Goal: Task Accomplishment & Management: Complete application form

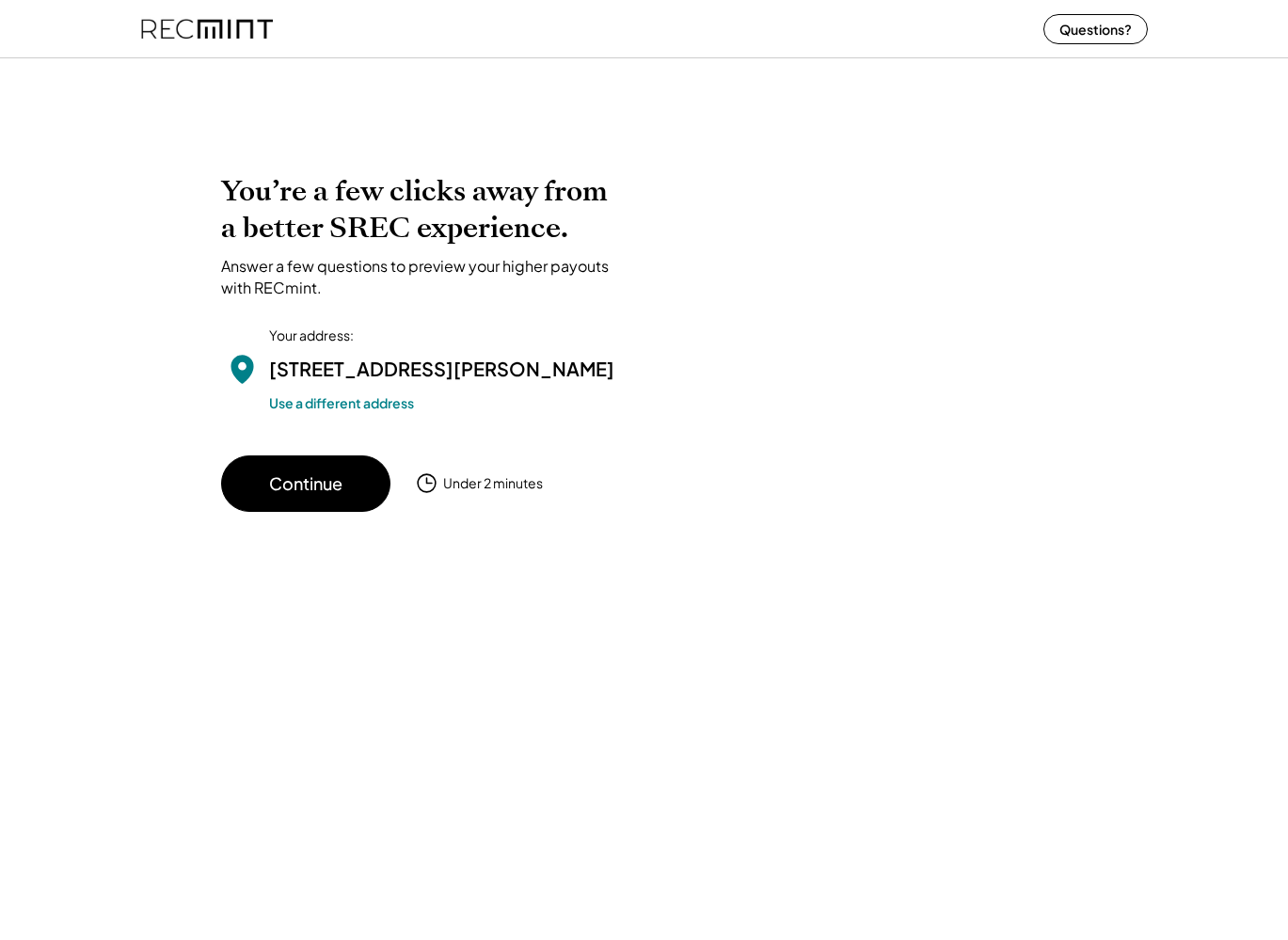
click at [1229, 178] on div "You’re a few clicks away from a better SREC experience. Answer a few questions …" at bounding box center [644, 310] width 1288 height 442
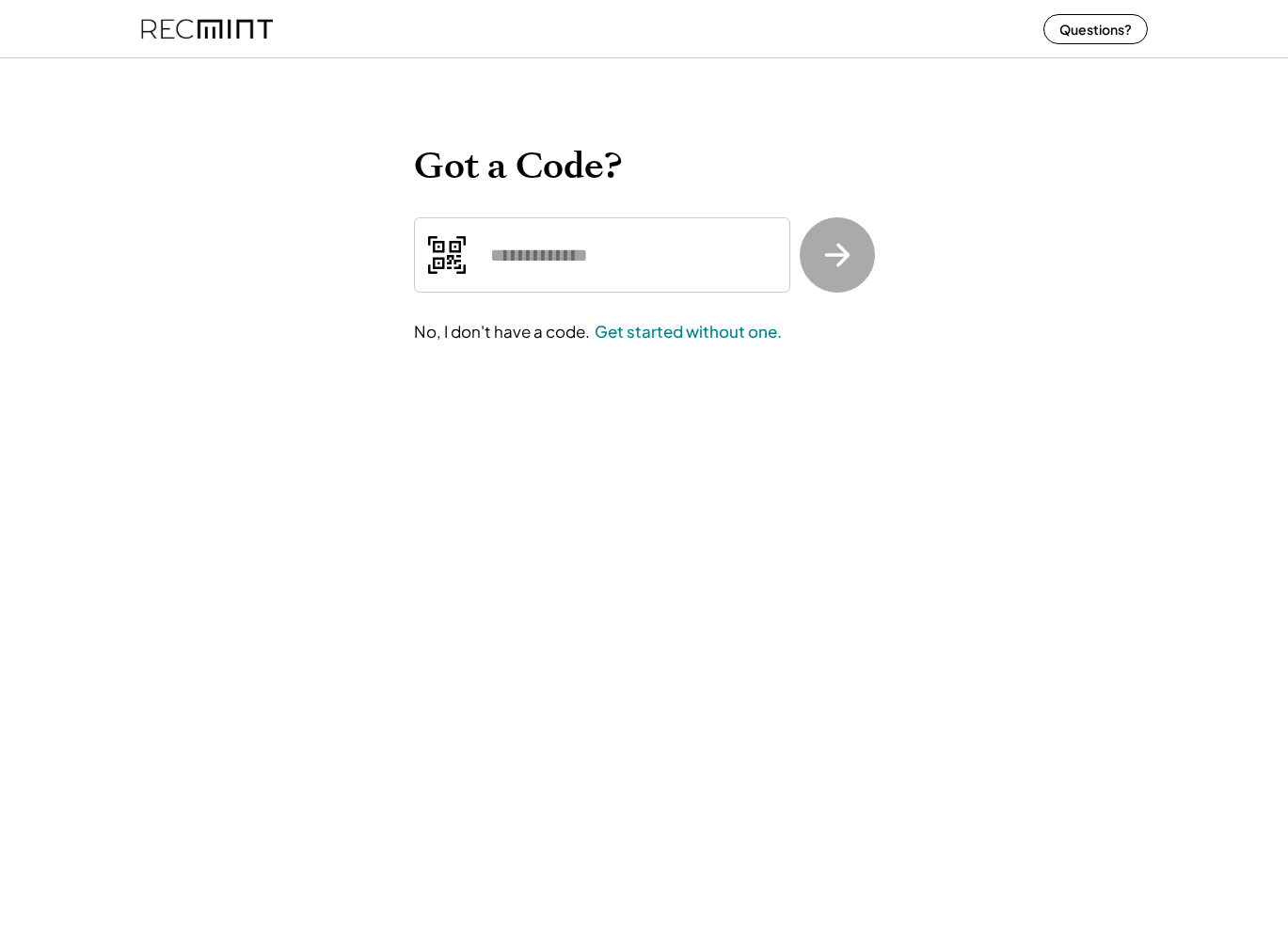
click at [508, 228] on input "input" at bounding box center [602, 255] width 376 height 75
paste input "*******"
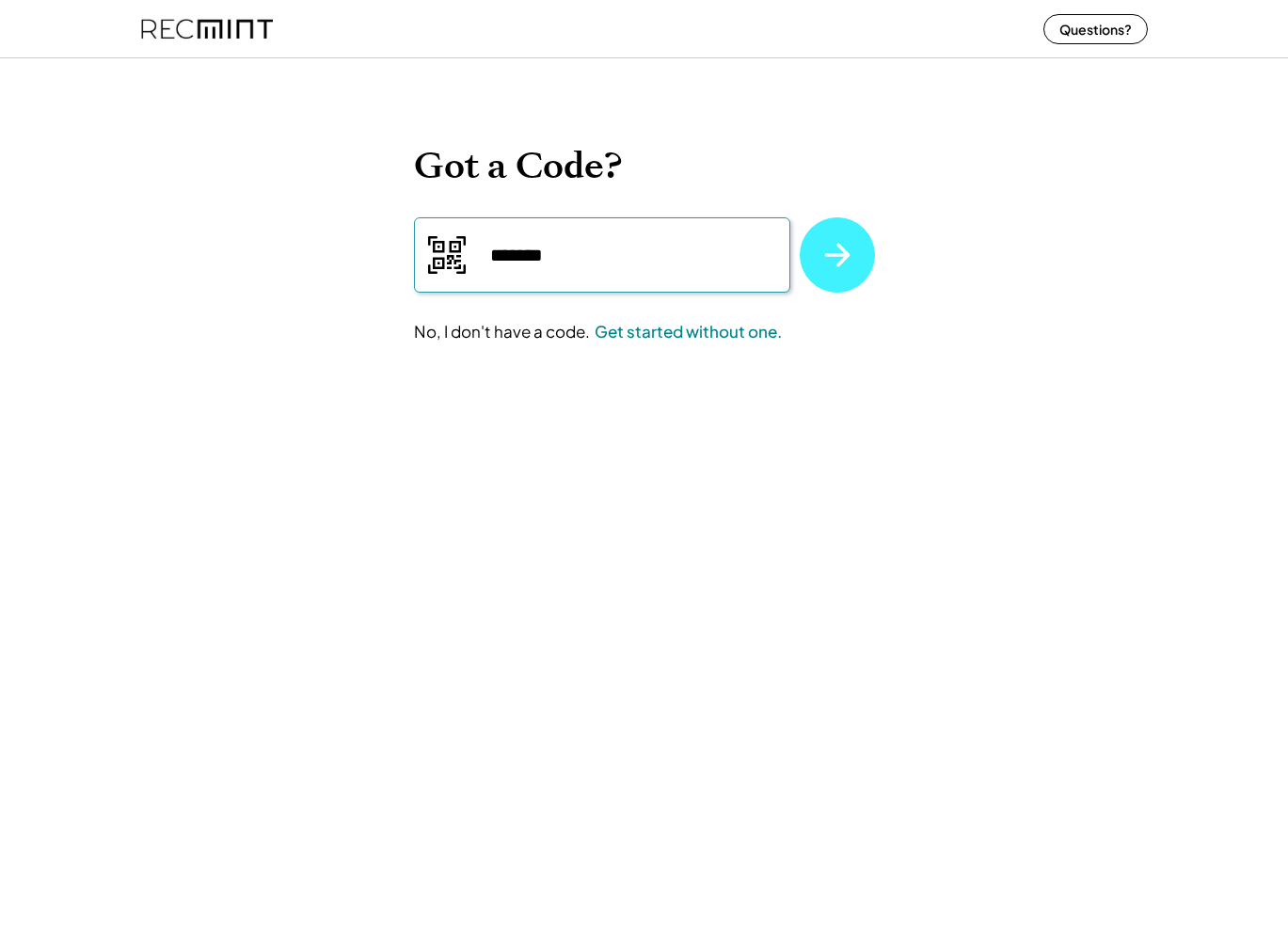
type input "*******"
click at [822, 242] on icon at bounding box center [838, 255] width 36 height 36
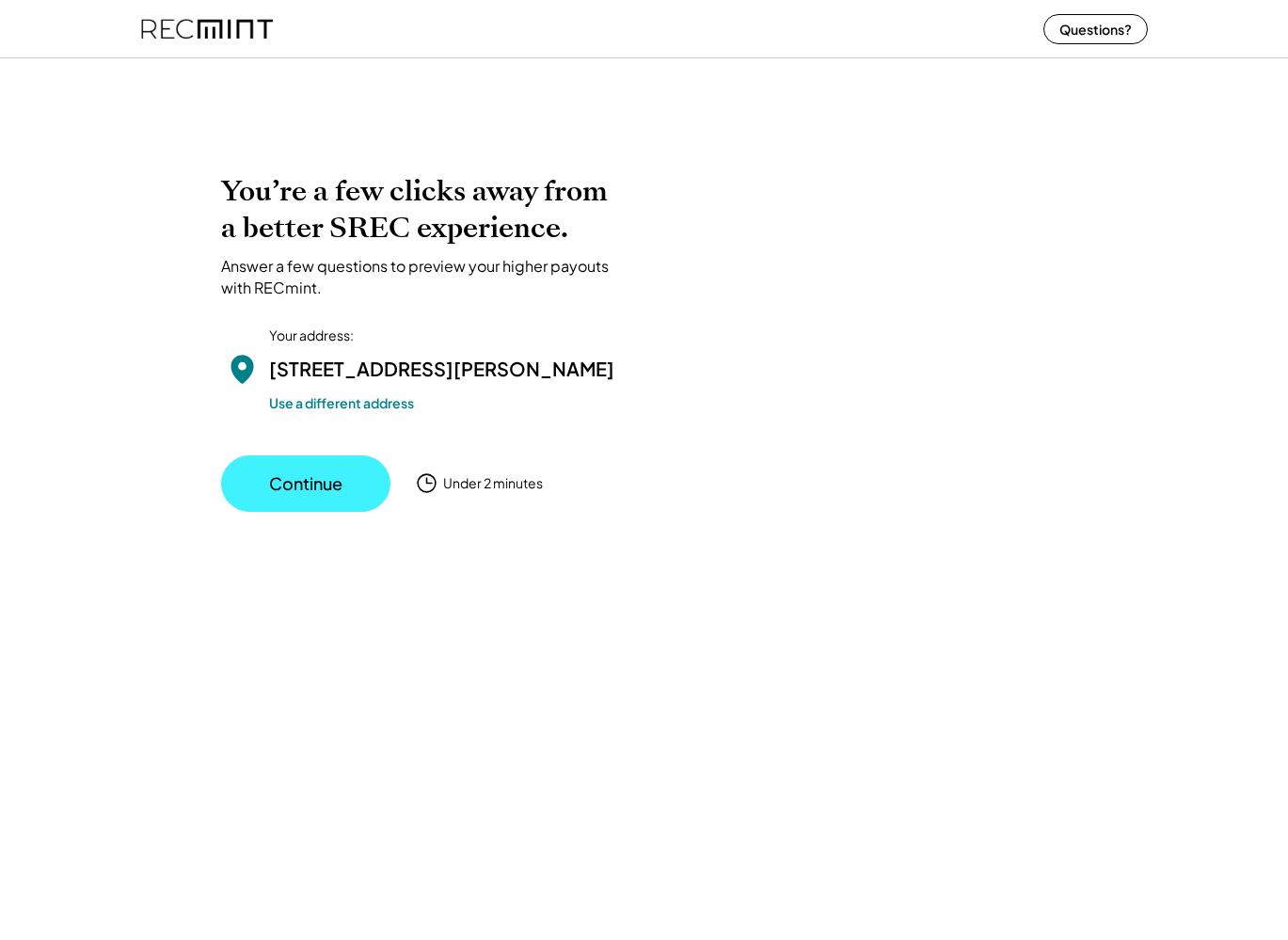
click at [358, 511] on button "Continue" at bounding box center [305, 483] width 169 height 56
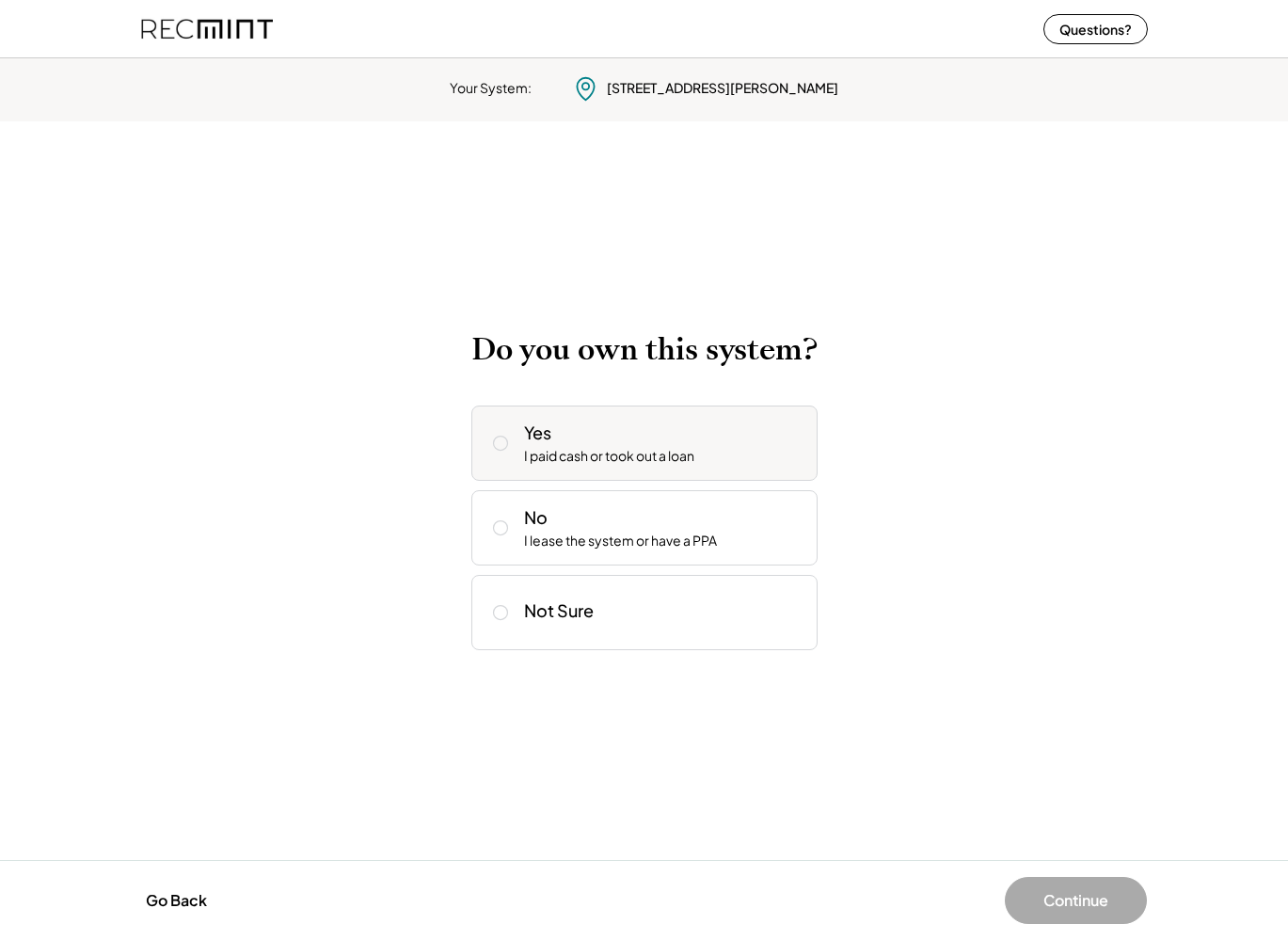
click at [497, 439] on icon at bounding box center [500, 442] width 19 height 19
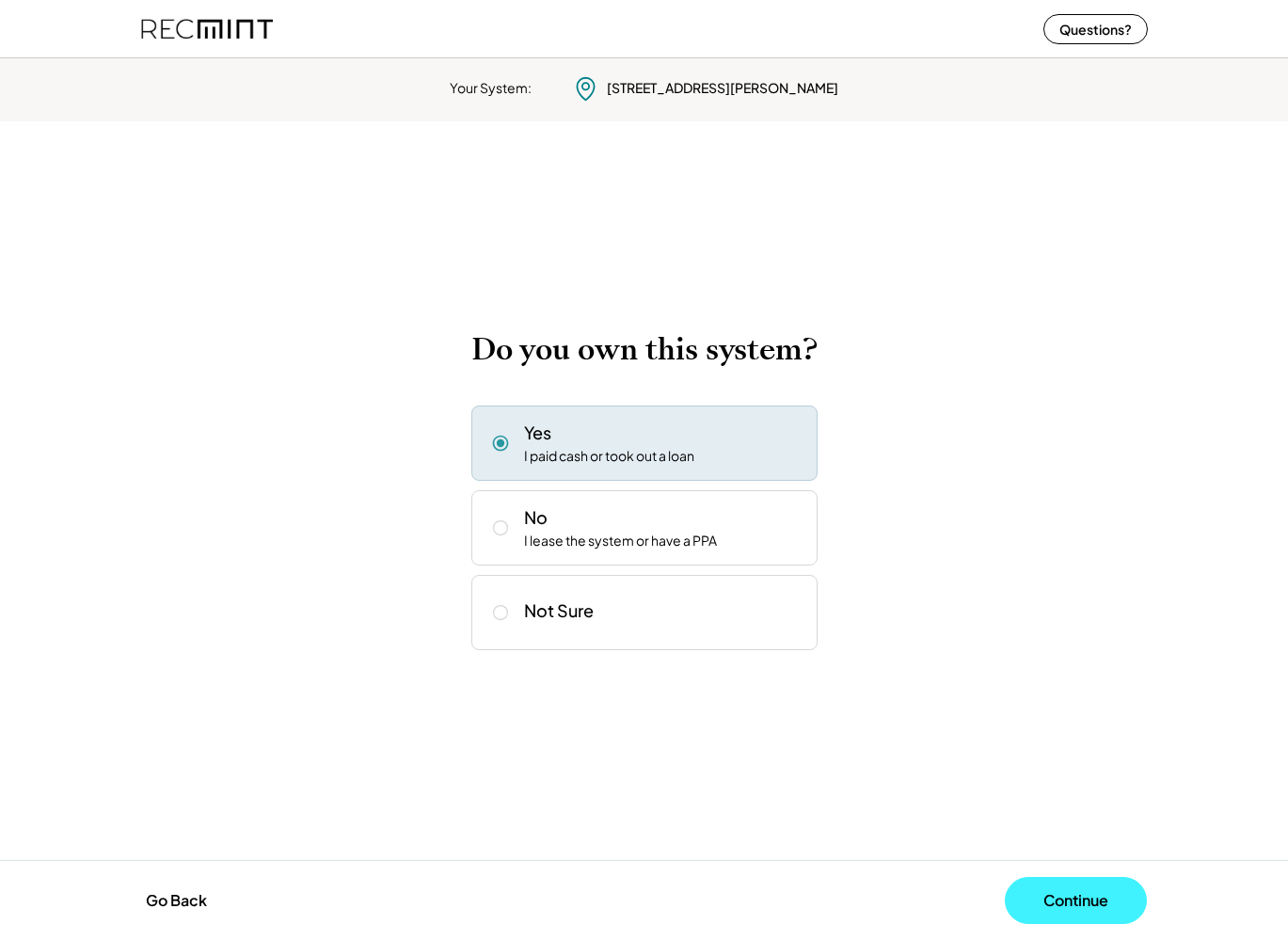
click at [1065, 900] on button "Continue" at bounding box center [1076, 901] width 142 height 47
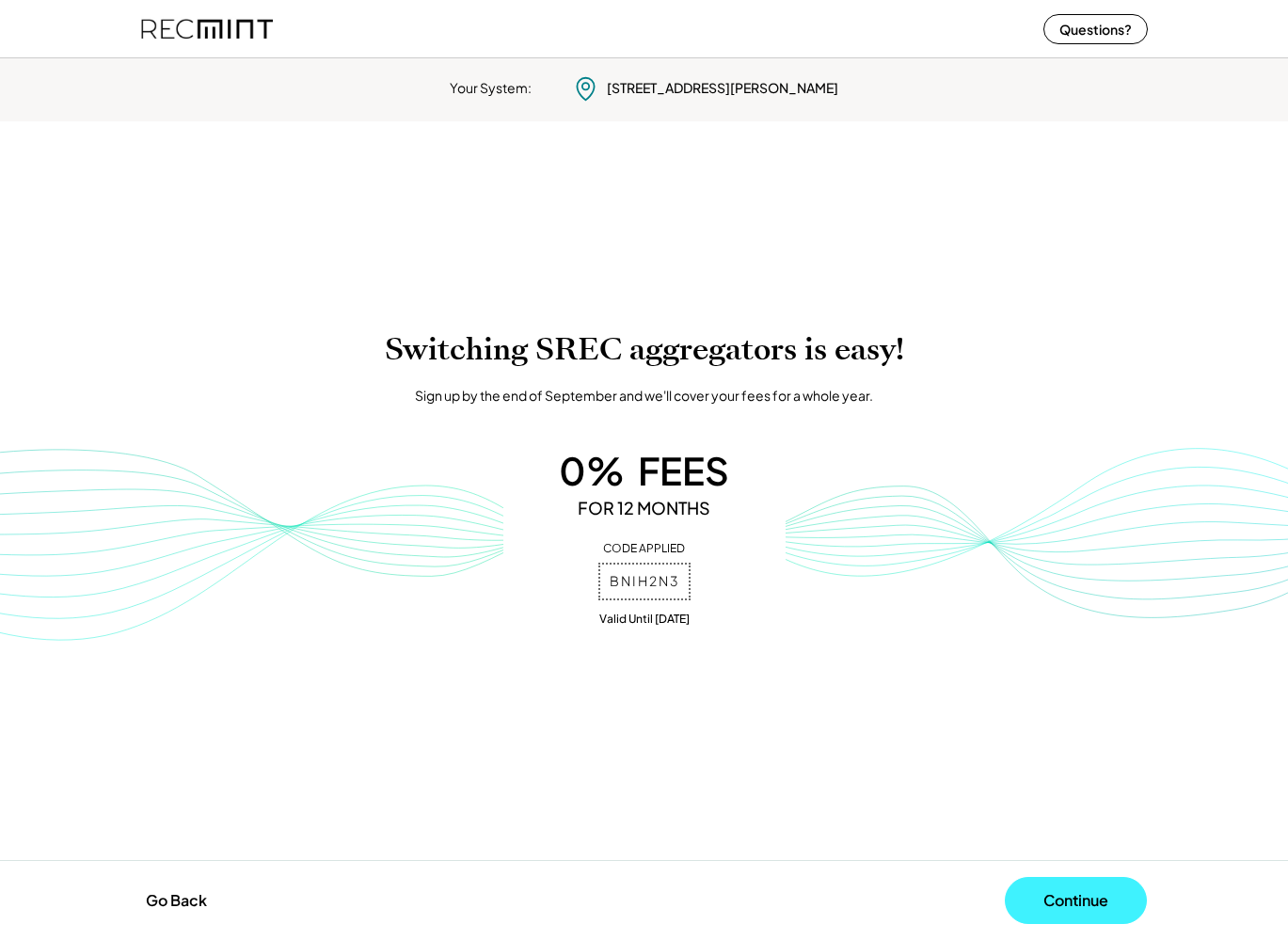
click at [1069, 890] on button "Continue" at bounding box center [1076, 901] width 142 height 47
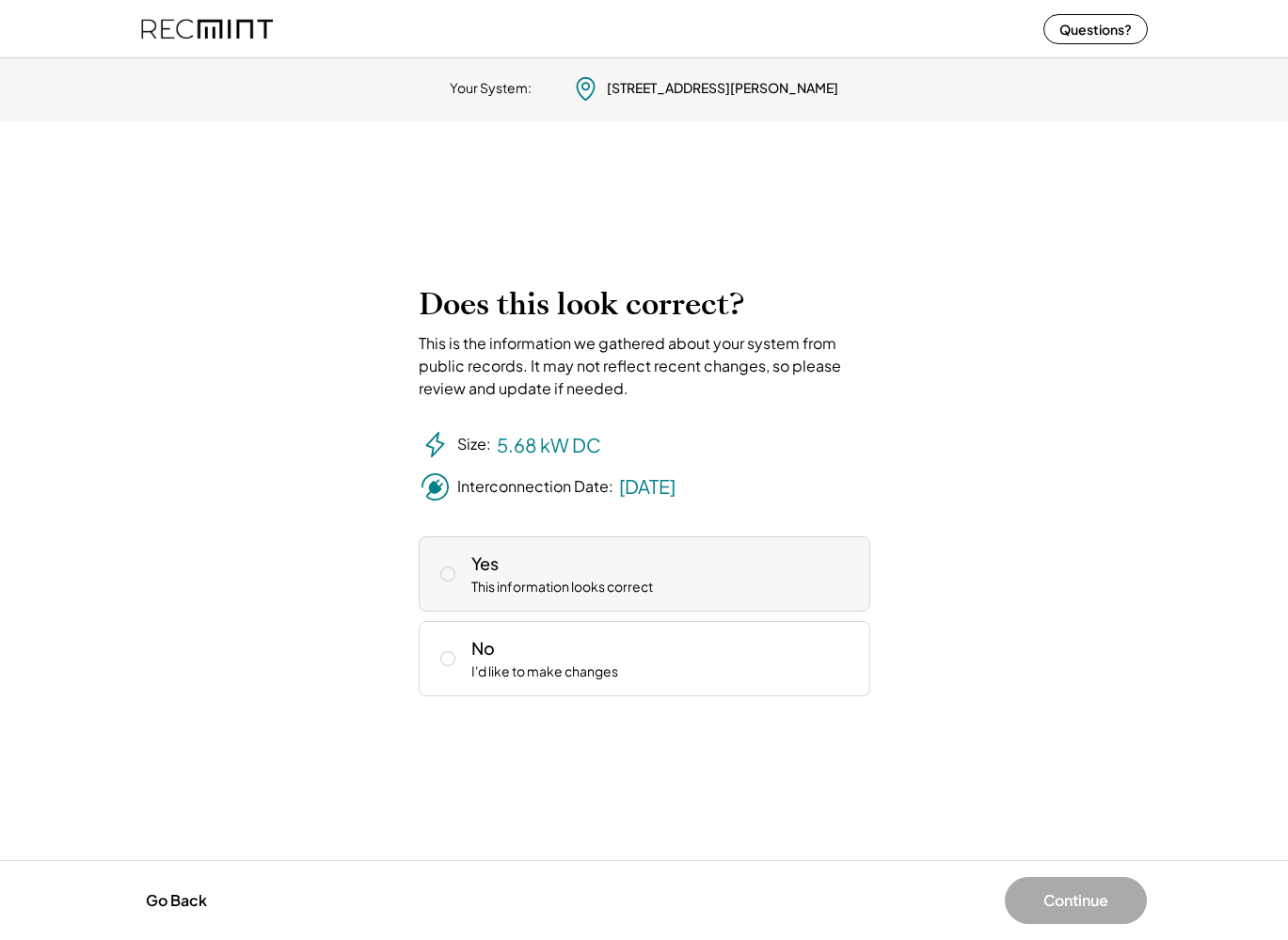
click at [448, 577] on icon at bounding box center [447, 574] width 19 height 19
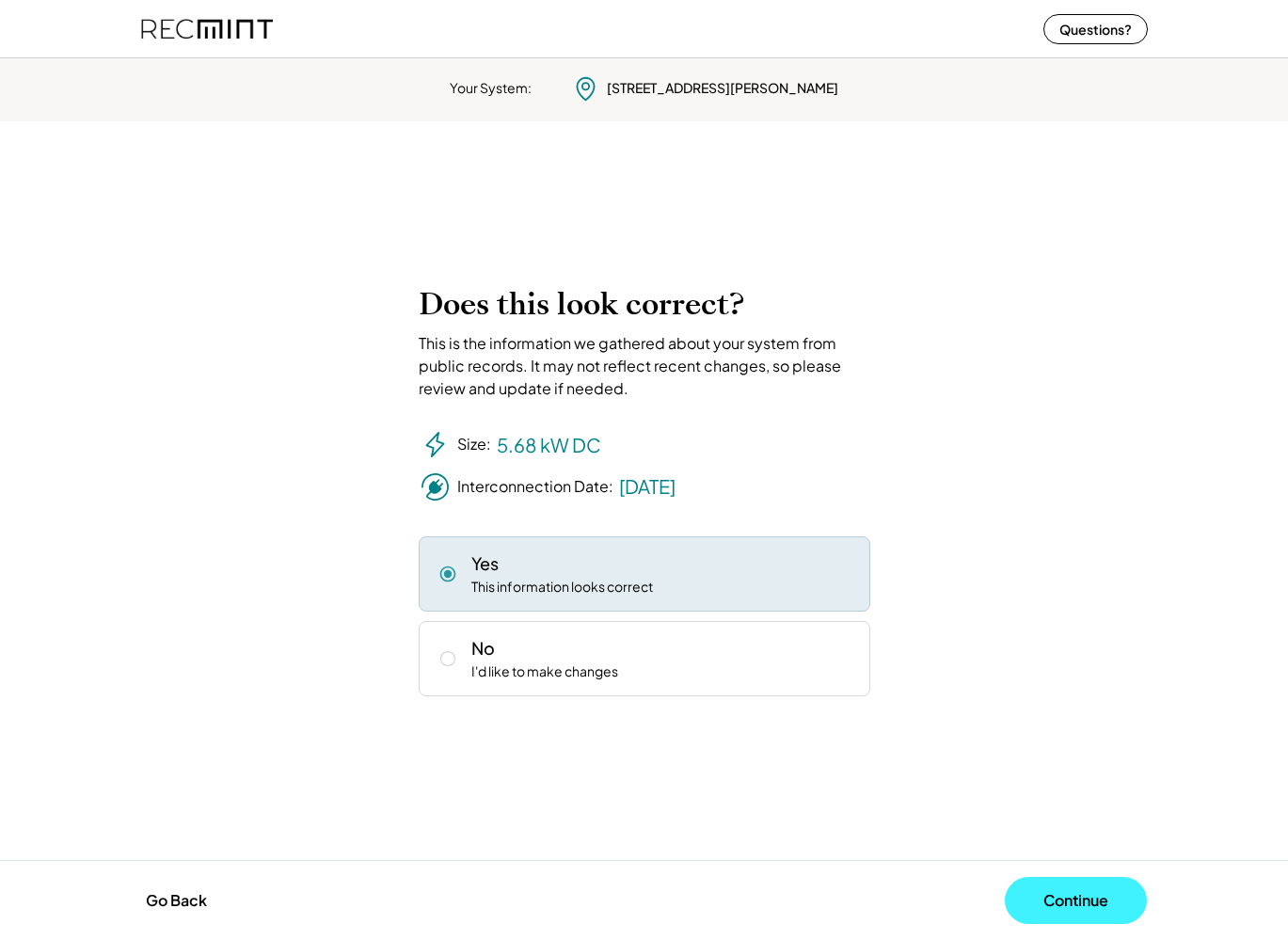
click at [1086, 889] on button "Continue" at bounding box center [1076, 901] width 142 height 47
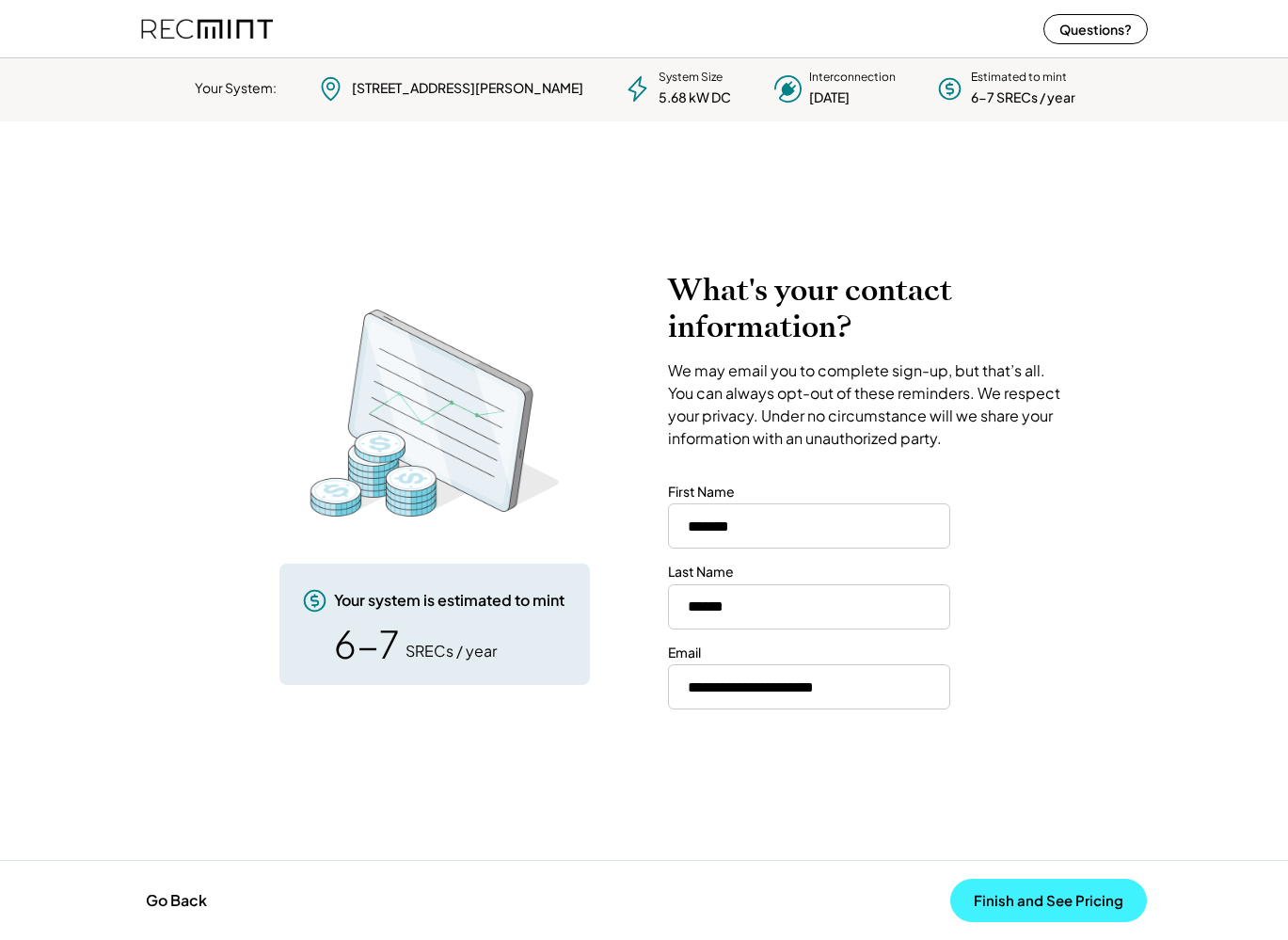
click at [1087, 909] on button "Finish and See Pricing" at bounding box center [1048, 901] width 197 height 43
